Goal: Task Accomplishment & Management: Manage account settings

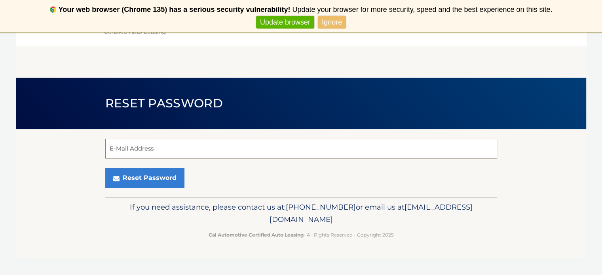
click at [158, 144] on input "E-Mail Address" at bounding box center [301, 149] width 392 height 20
type input "[EMAIL_ADDRESS][DOMAIN_NAME]"
click at [105, 168] on button "Reset Password" at bounding box center [144, 178] width 79 height 20
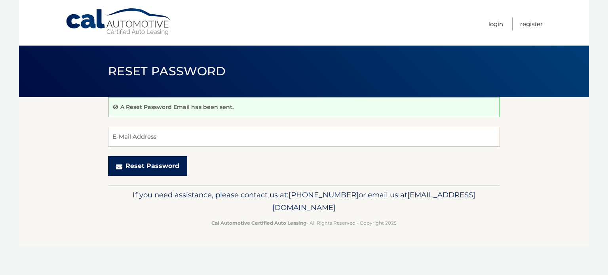
click at [146, 164] on button "Reset Password" at bounding box center [147, 166] width 79 height 20
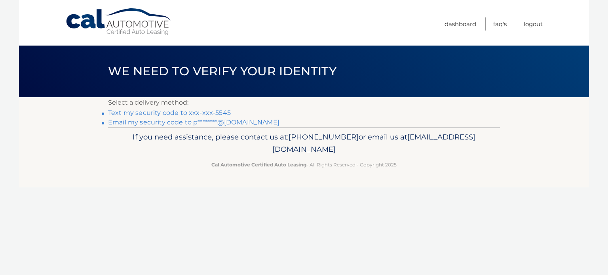
click at [157, 120] on link "Email my security code to p********@yahoo.com" at bounding box center [193, 122] width 171 height 8
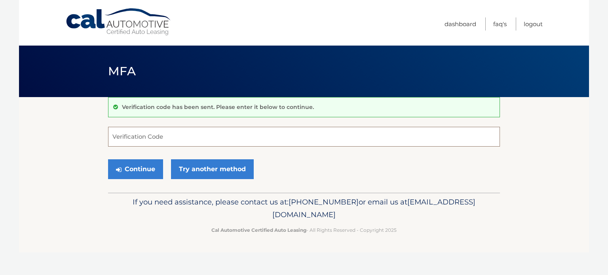
click at [173, 134] on input "Verification Code" at bounding box center [304, 137] width 392 height 20
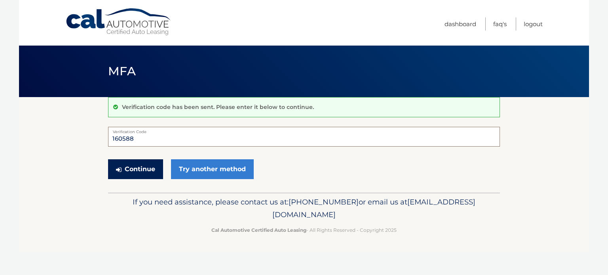
type input "160588"
click at [140, 168] on button "Continue" at bounding box center [135, 169] width 55 height 20
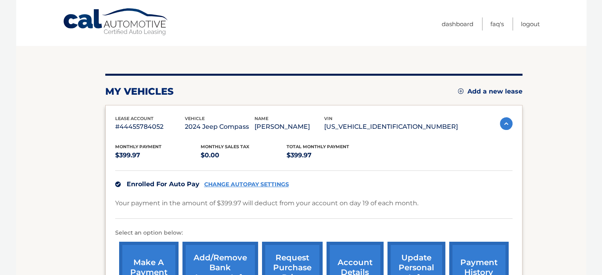
scroll to position [5, 0]
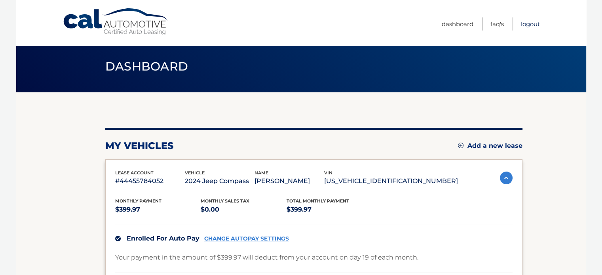
click at [531, 23] on link "Logout" at bounding box center [530, 23] width 19 height 13
